Goal: Check status: Check status

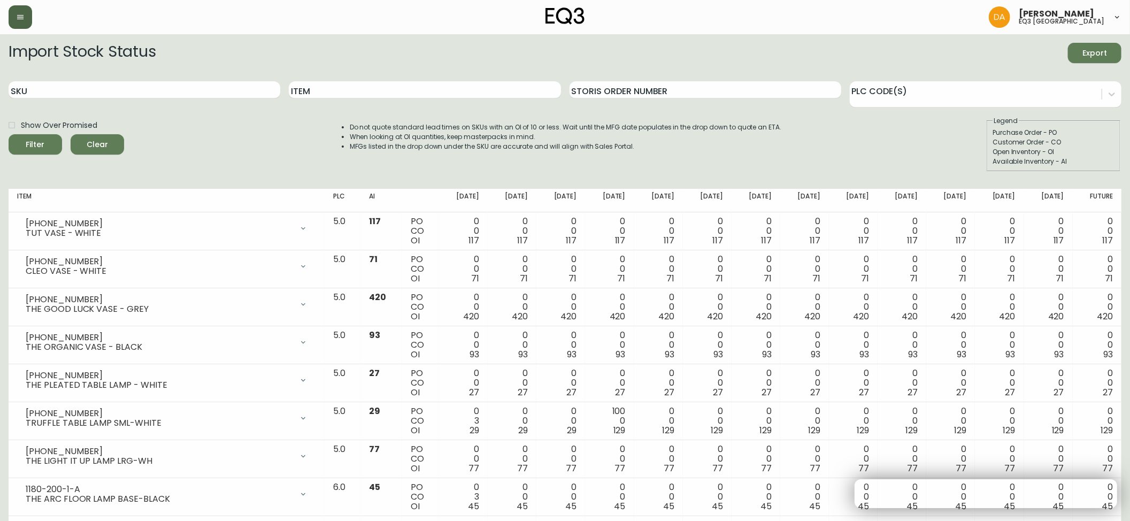
click at [16, 25] on button "button" at bounding box center [21, 17] width 24 height 24
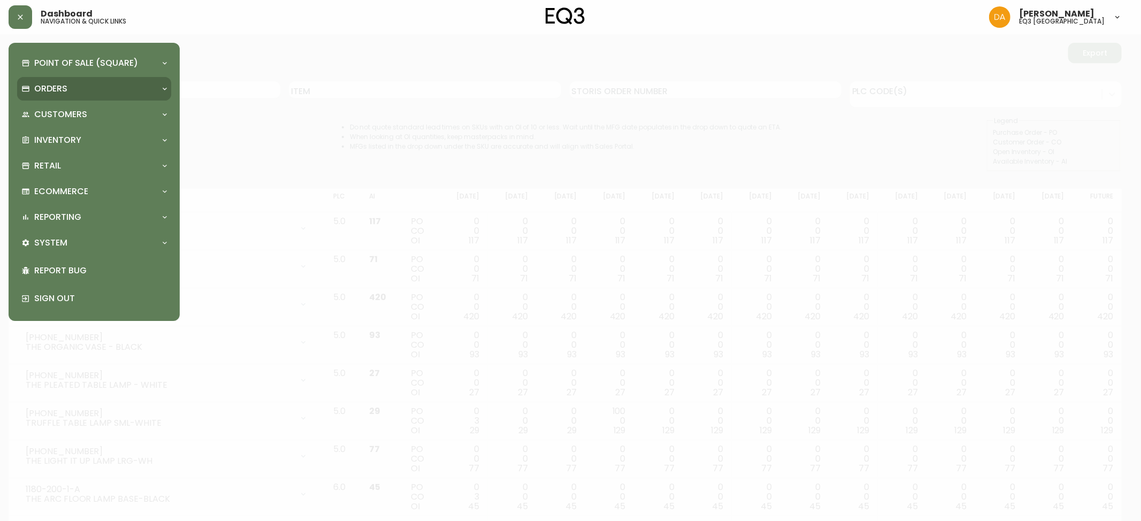
click at [90, 81] on div "Orders" at bounding box center [94, 89] width 154 height 24
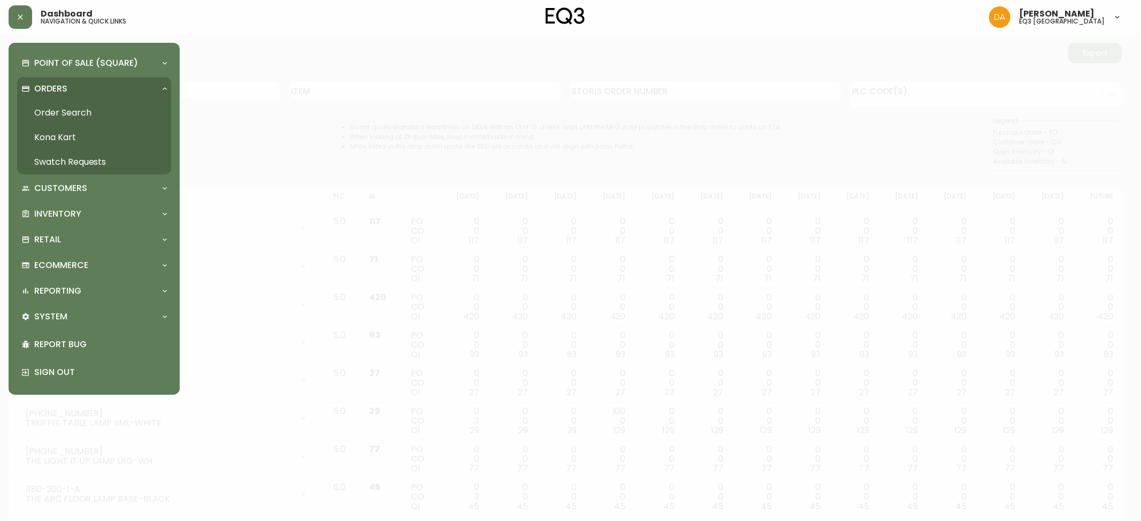
click at [96, 110] on link "Order Search" at bounding box center [94, 113] width 154 height 25
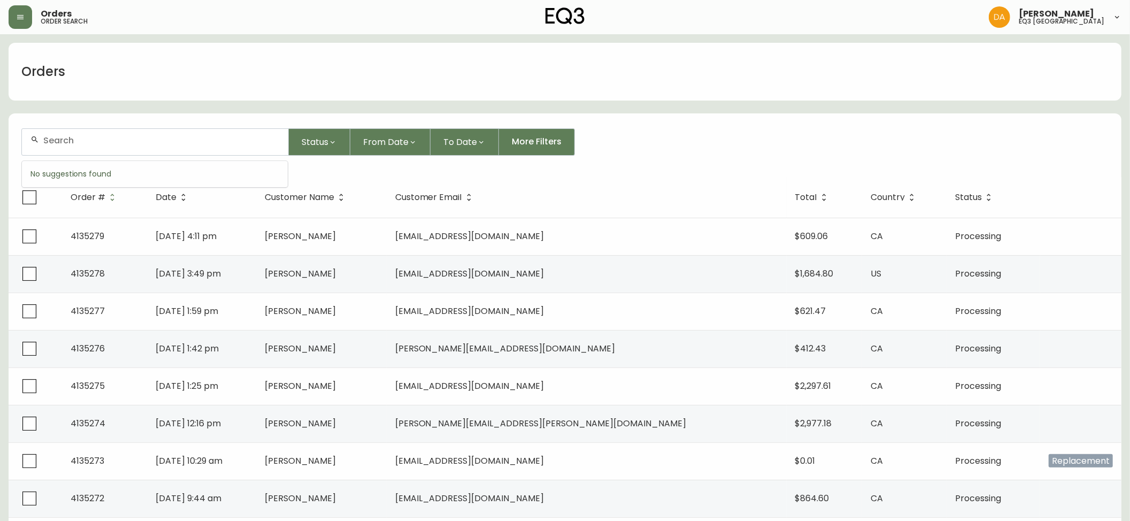
click at [155, 140] on input "text" at bounding box center [161, 140] width 236 height 10
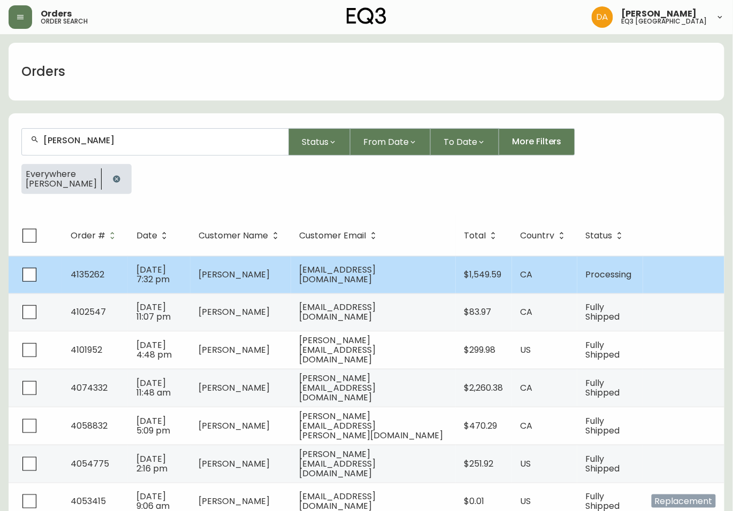
type input "[PERSON_NAME]"
click at [291, 278] on td "[PERSON_NAME]" at bounding box center [240, 274] width 101 height 37
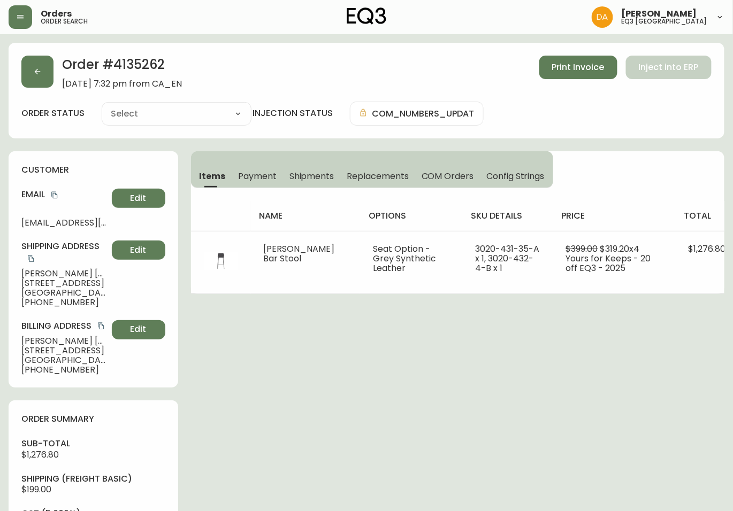
type input "Processing"
select select "PROCESSING"
click at [172, 119] on select "Cancelled Fully Shipped Processing Partially Shipped" at bounding box center [177, 114] width 150 height 16
drag, startPoint x: 280, startPoint y: 380, endPoint x: 280, endPoint y: 293, distance: 86.6
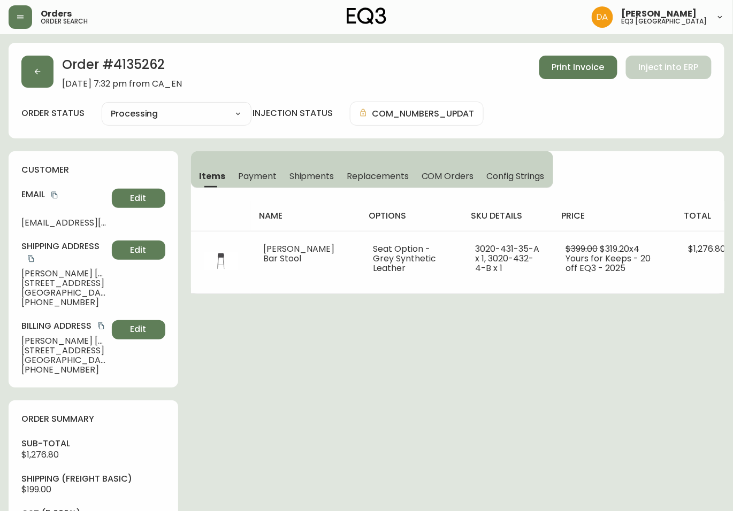
click at [281, 378] on div "Order # 4135262 [DATE] 7:32 pm from CA_EN Print Invoice Inject into ERP order s…" at bounding box center [367, 459] width 716 height 833
click at [606, 421] on div "Order # 4135262 [DATE] 7:32 pm from CA_EN Print Invoice Inject into ERP order s…" at bounding box center [367, 459] width 716 height 833
